Goal: Check status: Check status

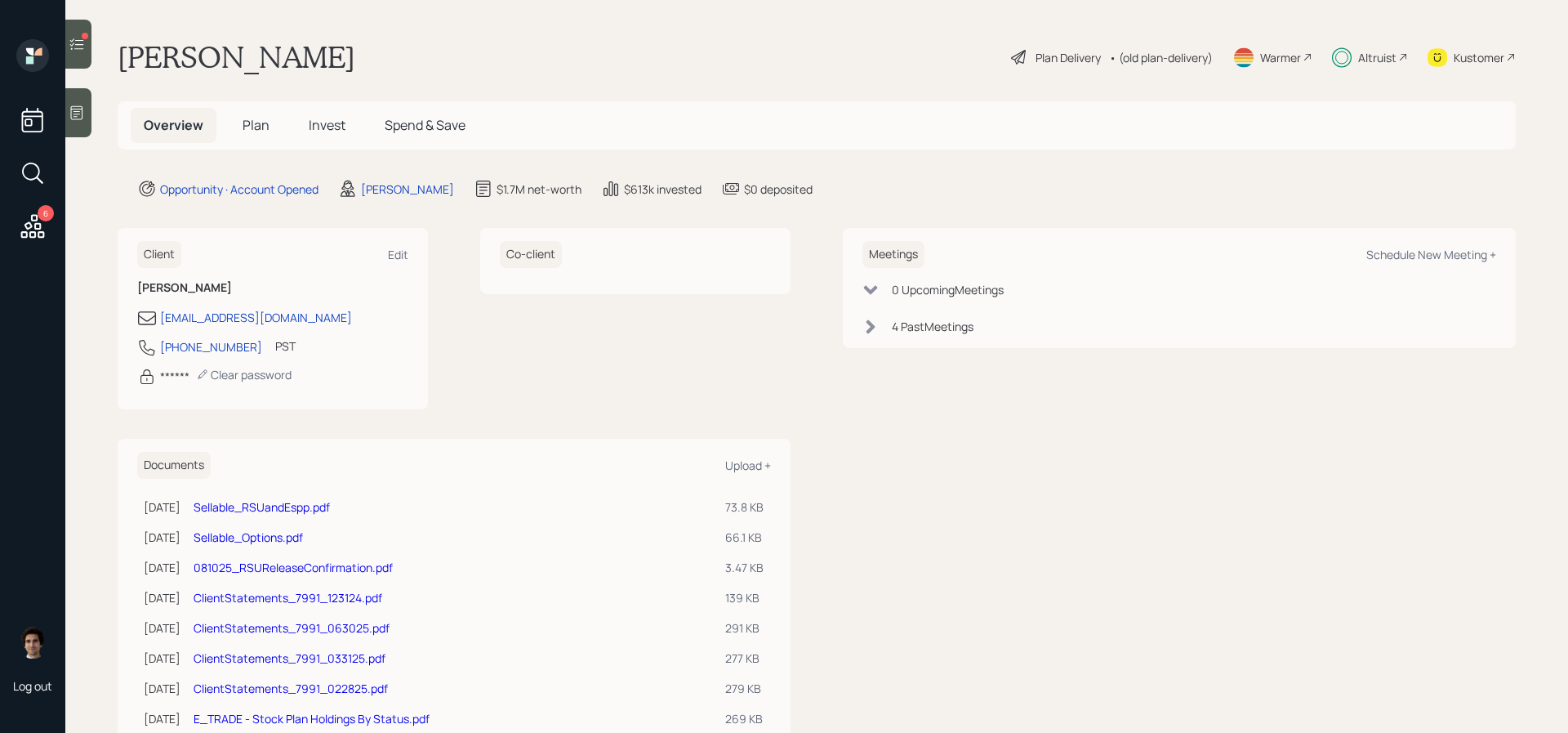
scroll to position [1, 0]
click at [320, 124] on span "Invest" at bounding box center [327, 125] width 37 height 18
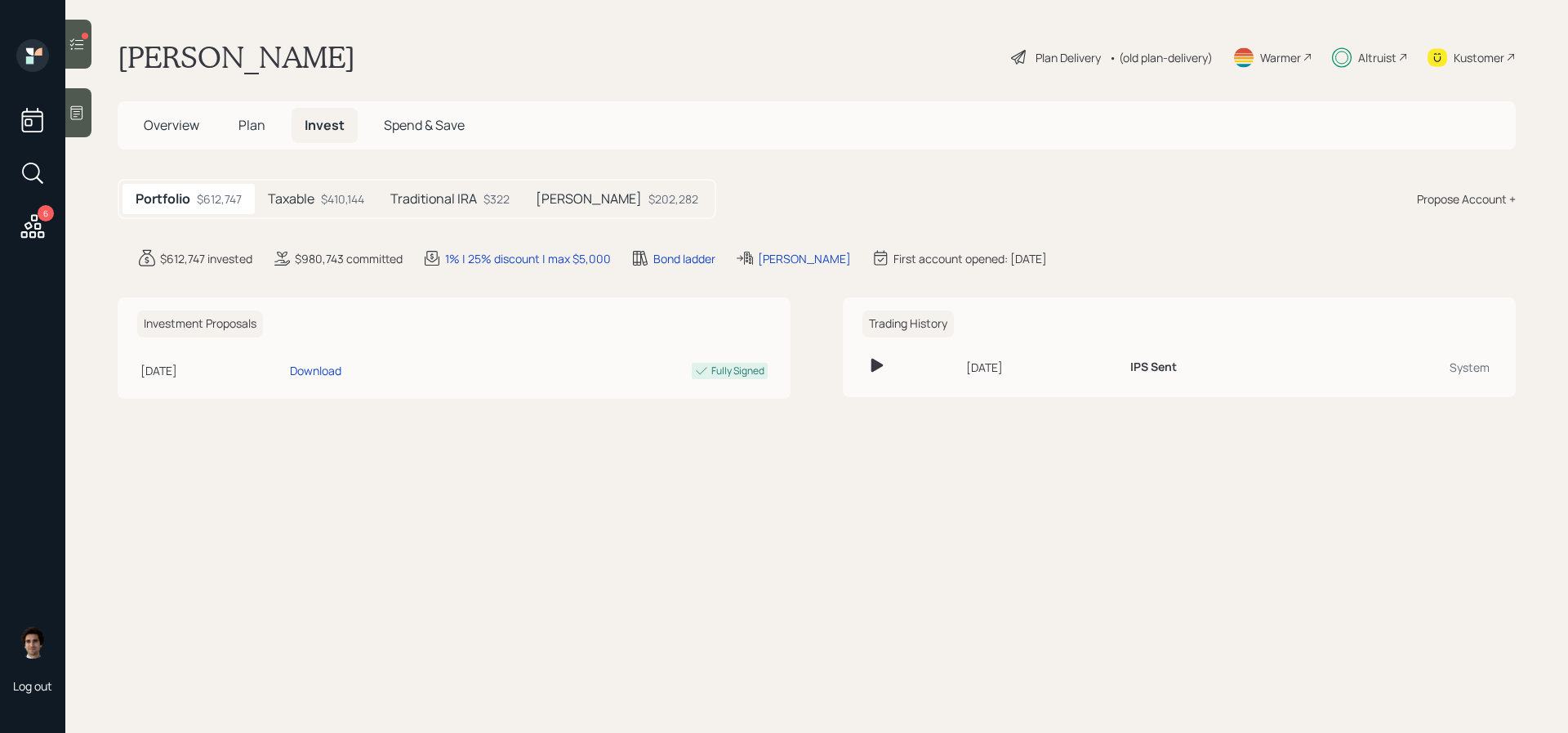
click at [321, 208] on div "Taxable $410,144" at bounding box center [316, 199] width 123 height 31
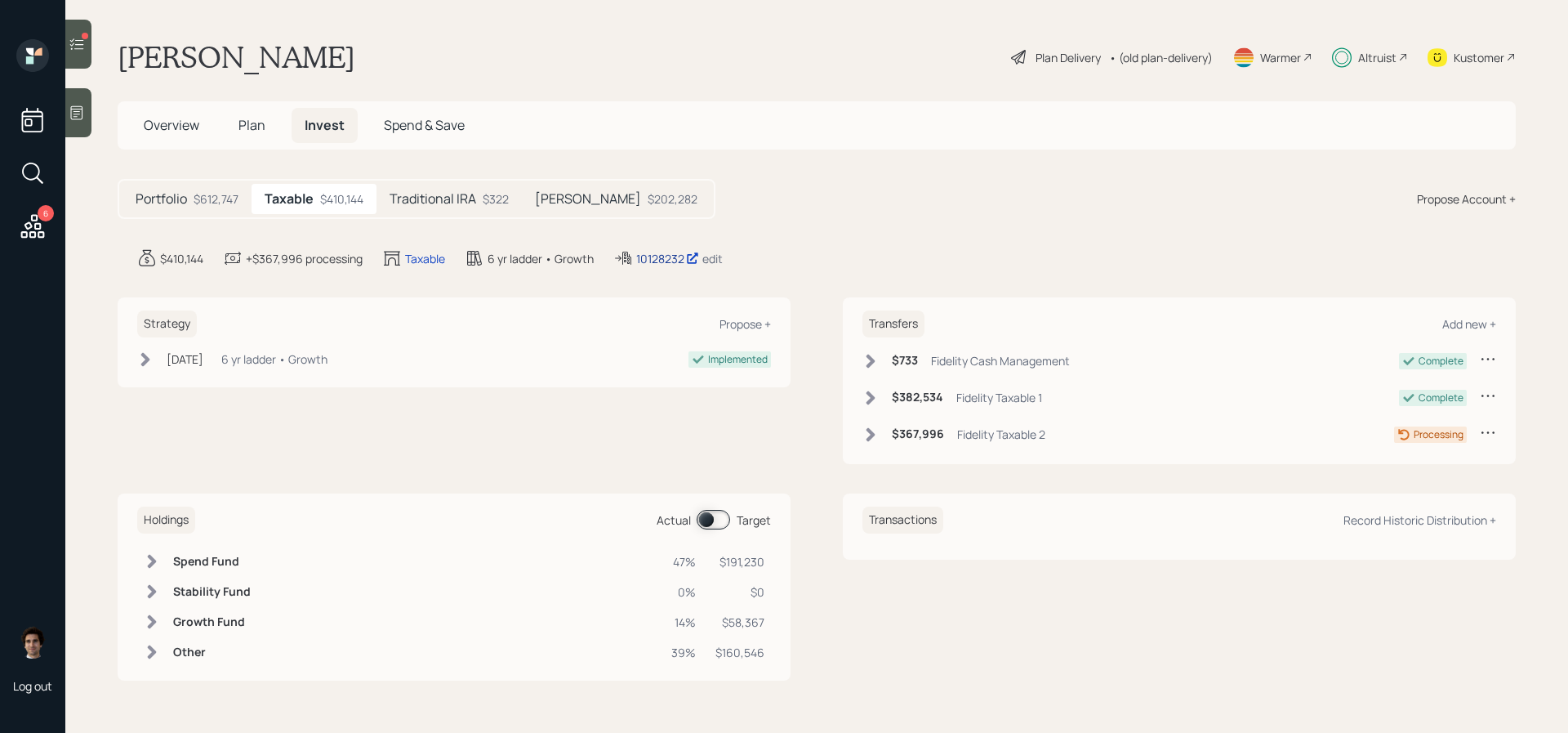
click at [662, 258] on div "10128232" at bounding box center [667, 258] width 63 height 17
